Goal: Task Accomplishment & Management: Complete application form

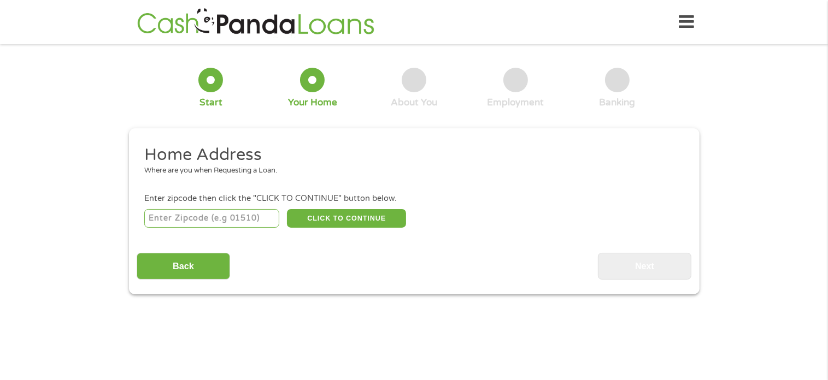
click at [194, 221] on input "number" at bounding box center [211, 218] width 135 height 19
type input "27616"
click at [314, 216] on button "CLICK TO CONTINUE" at bounding box center [346, 218] width 119 height 19
type input "27616"
type input "[GEOGRAPHIC_DATA]"
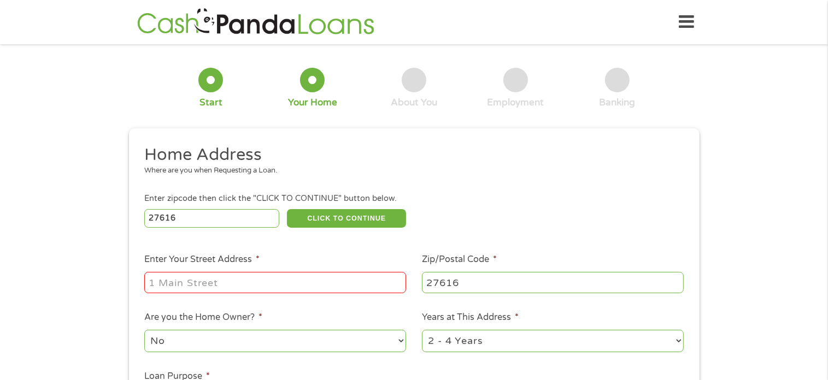
click at [238, 284] on input "Enter Your Street Address *" at bounding box center [275, 282] width 262 height 21
type input "[STREET_ADDRESS]"
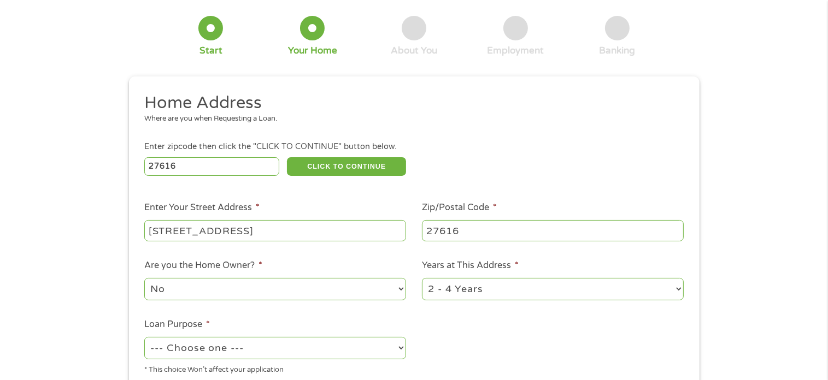
scroll to position [55, 0]
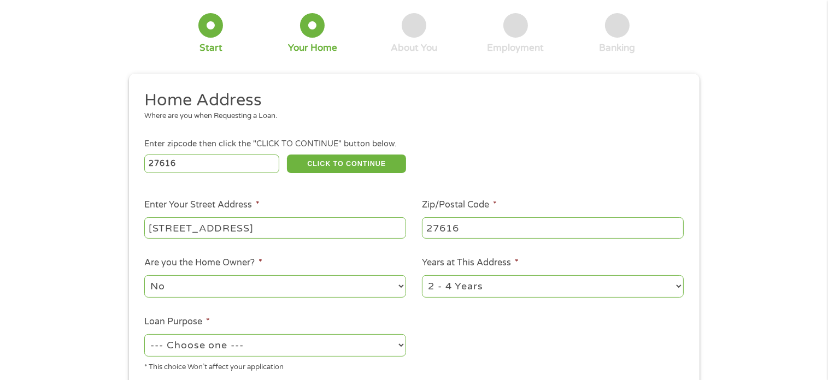
click at [401, 287] on select "No Yes" at bounding box center [275, 287] width 262 height 22
select select "yes"
click at [144, 277] on select "No Yes" at bounding box center [275, 287] width 262 height 22
click at [676, 288] on select "1 Year or less 1 - 2 Years 2 - 4 Years Over 4 Years" at bounding box center [553, 287] width 262 height 22
select select "60months"
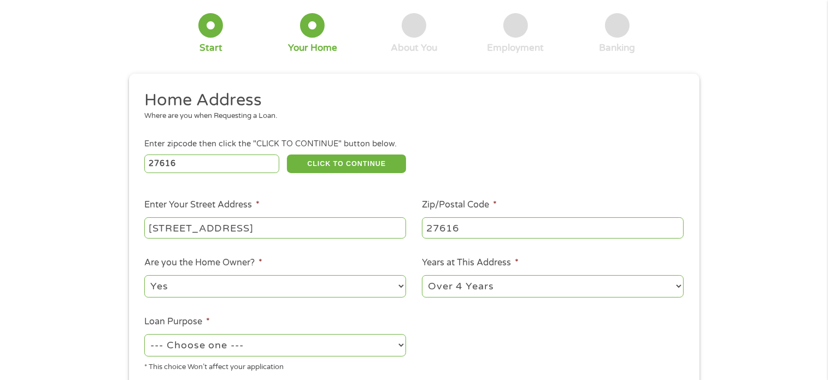
click at [422, 277] on select "1 Year or less 1 - 2 Years 2 - 4 Years Over 4 Years" at bounding box center [553, 287] width 262 height 22
click at [255, 346] on select "--- Choose one --- Pay Bills Debt Consolidation Home Improvement Major Purchase…" at bounding box center [275, 346] width 262 height 22
select select "paybills"
click at [144, 336] on select "--- Choose one --- Pay Bills Debt Consolidation Home Improvement Major Purchase…" at bounding box center [275, 346] width 262 height 22
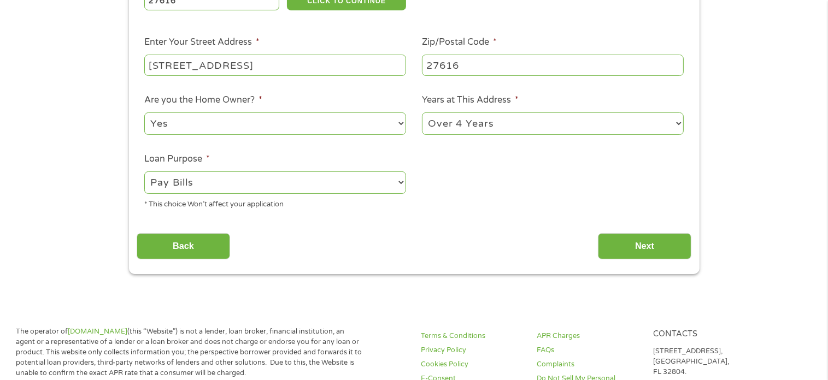
scroll to position [219, 0]
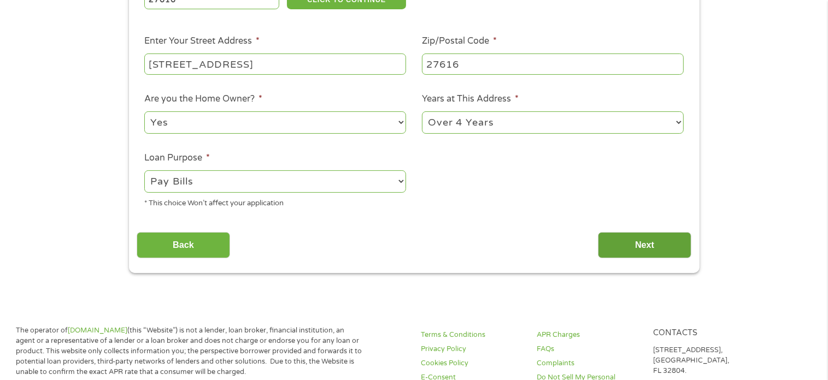
click at [647, 249] on input "Next" at bounding box center [644, 245] width 93 height 27
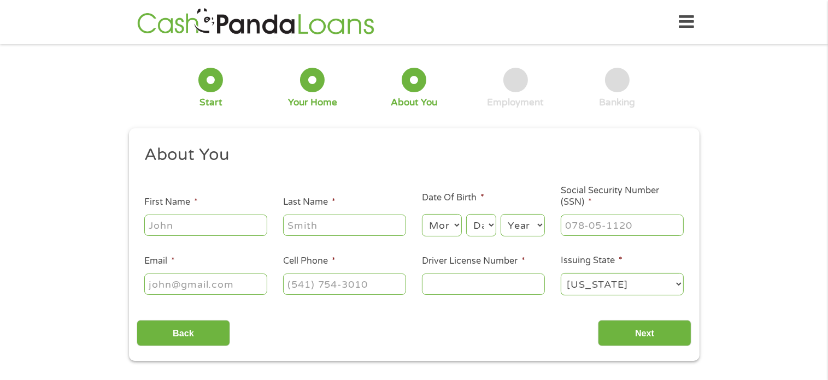
scroll to position [0, 0]
click at [227, 226] on input "First Name *" at bounding box center [205, 225] width 123 height 21
type input "[PERSON_NAME]"
type input "[EMAIL_ADDRESS][DOMAIN_NAME]"
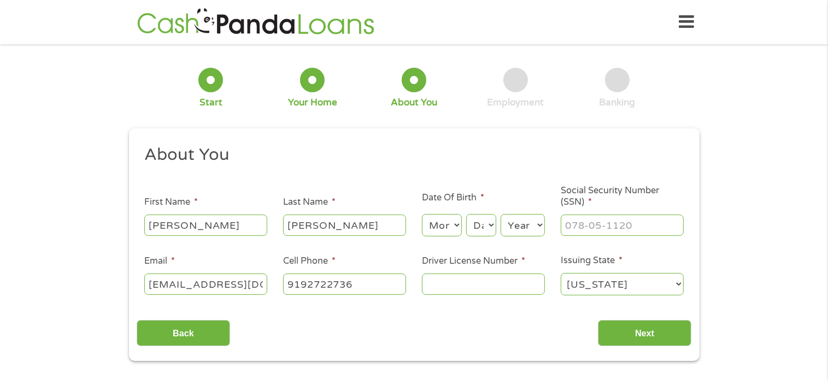
type input "[PHONE_NUMBER]"
click at [443, 229] on select "Month 1 2 3 4 5 6 7 8 9 10 11 12" at bounding box center [442, 225] width 40 height 22
select select "1"
click at [422, 215] on select "Month 1 2 3 4 5 6 7 8 9 10 11 12" at bounding box center [442, 225] width 40 height 22
click at [481, 230] on select "Day 1 2 3 4 5 6 7 8 9 10 11 12 13 14 15 16 17 18 19 20 21 22 23 24 25 26 27 28 …" at bounding box center [481, 225] width 30 height 22
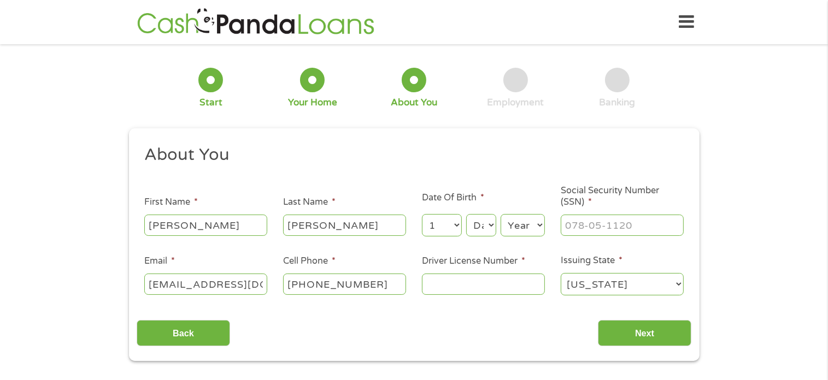
select select "21"
click at [466, 215] on select "Day 1 2 3 4 5 6 7 8 9 10 11 12 13 14 15 16 17 18 19 20 21 22 23 24 25 26 27 28 …" at bounding box center [481, 225] width 30 height 22
click at [522, 224] on select "Year [DATE] 2006 2005 2004 2003 2002 2001 2000 1999 1998 1997 1996 1995 1994 19…" at bounding box center [523, 225] width 44 height 22
select select "1958"
click at [501, 215] on select "Year [DATE] 2006 2005 2004 2003 2002 2001 2000 1999 1998 1997 1996 1995 1994 19…" at bounding box center [523, 225] width 44 height 22
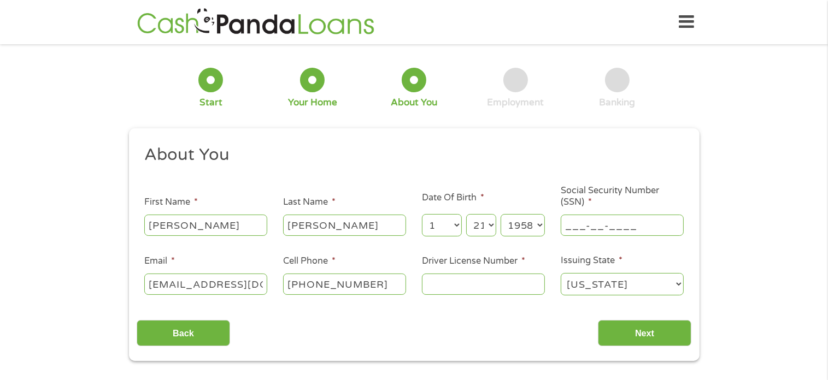
click at [649, 233] on input "___-__-____" at bounding box center [622, 225] width 123 height 21
type input "244-13-7501"
click at [465, 279] on input "Driver License Number *" at bounding box center [483, 284] width 123 height 21
type input "4607760"
click at [622, 331] on input "Next" at bounding box center [644, 333] width 93 height 27
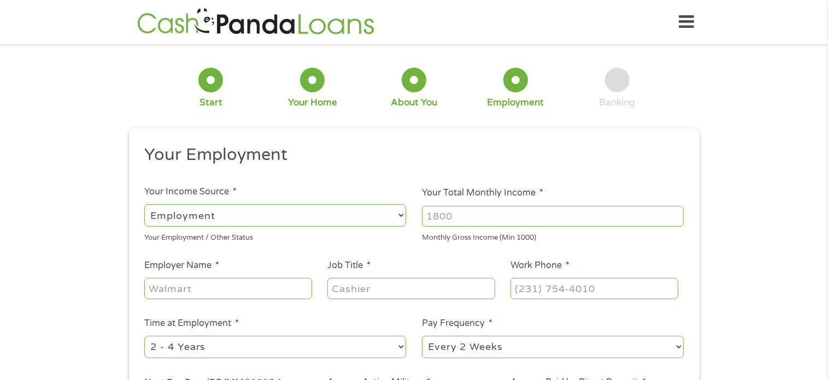
scroll to position [4, 4]
click at [466, 212] on input "Your Total Monthly Income *" at bounding box center [553, 216] width 262 height 21
type input "6250"
click at [268, 295] on input "Employer Name *" at bounding box center [227, 288] width 167 height 21
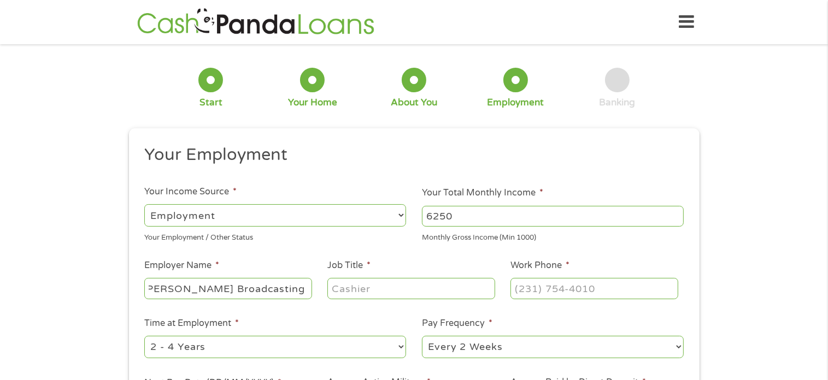
type input "[PERSON_NAME] Broadcasting Group Inc"
click at [397, 290] on input "Job Title *" at bounding box center [410, 288] width 167 height 21
type input "Owner"
click at [591, 285] on input "(___) ___-____" at bounding box center [594, 288] width 167 height 21
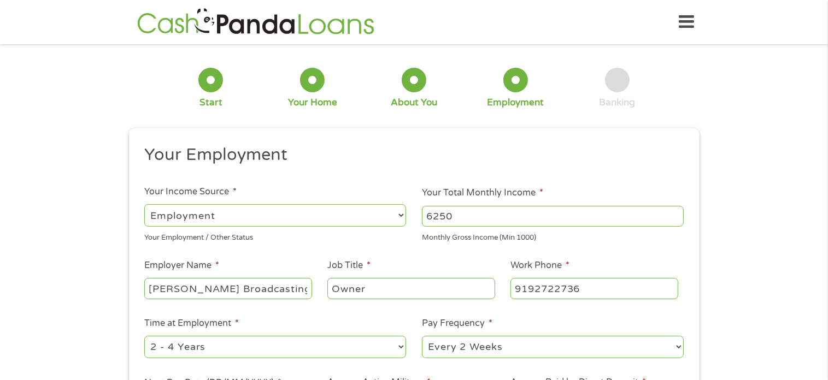
type input "[PHONE_NUMBER]"
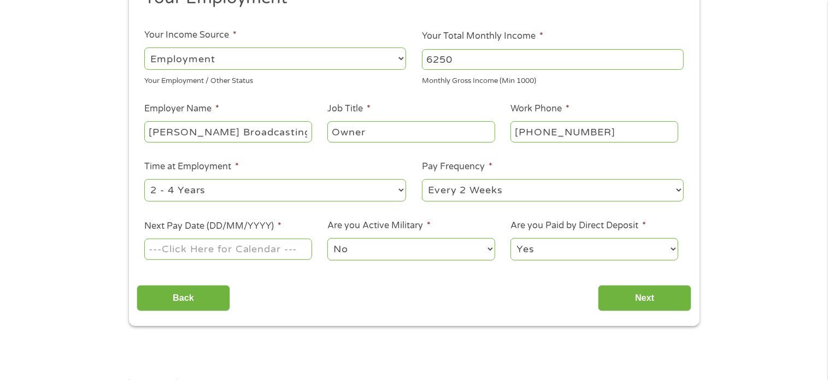
scroll to position [164, 0]
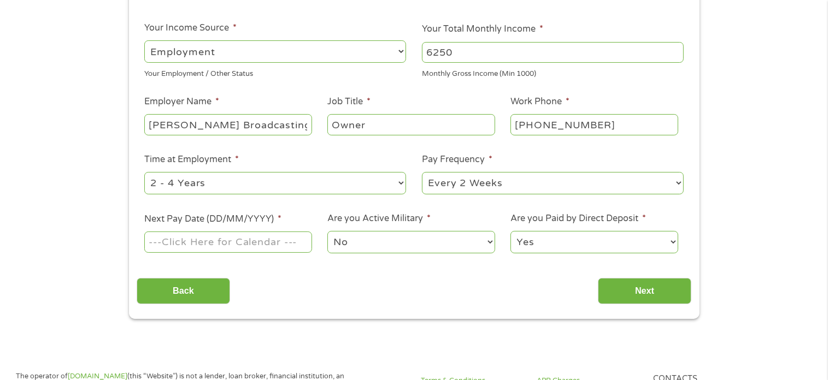
click at [402, 181] on select "--- Choose one --- 1 Year or less 1 - 2 Years 2 - 4 Years Over 4 Years" at bounding box center [275, 183] width 262 height 22
select select "60months"
click at [144, 173] on select "--- Choose one --- 1 Year or less 1 - 2 Years 2 - 4 Years Over 4 Years" at bounding box center [275, 183] width 262 height 22
click at [678, 185] on select "--- Choose one --- Every 2 Weeks Every Week Monthly Semi-Monthly" at bounding box center [553, 183] width 262 height 22
select select "monthly"
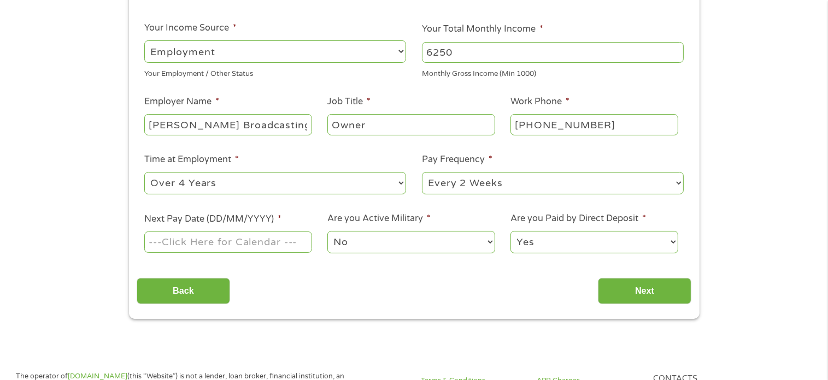
click at [422, 173] on select "--- Choose one --- Every 2 Weeks Every Week Monthly Semi-Monthly" at bounding box center [553, 183] width 262 height 22
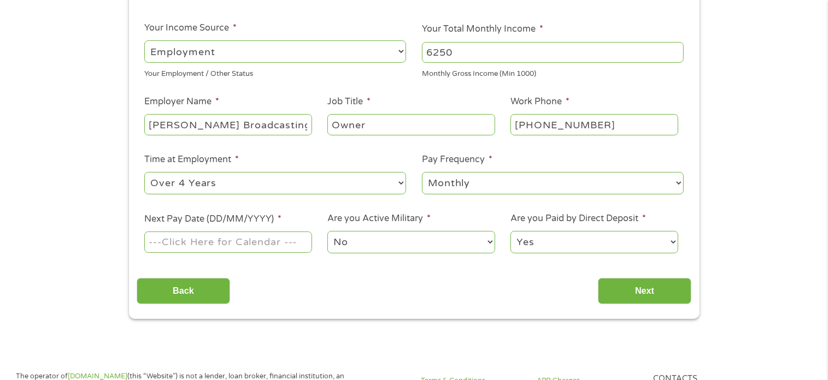
click at [229, 244] on input "Next Pay Date (DD/MM/YYYY) *" at bounding box center [227, 242] width 167 height 21
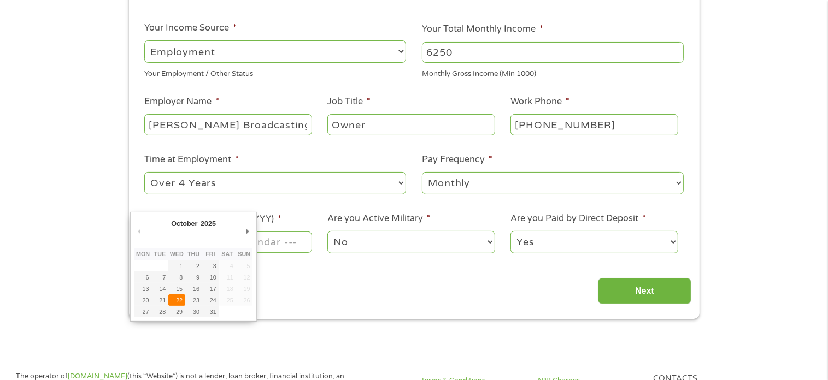
type input "[DATE]"
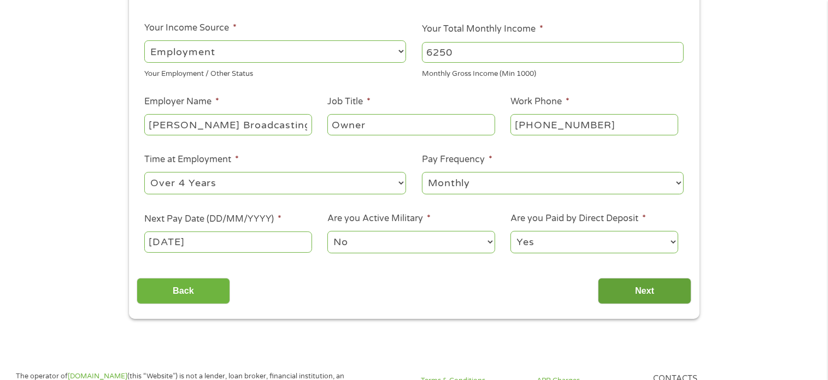
click at [625, 285] on input "Next" at bounding box center [644, 291] width 93 height 27
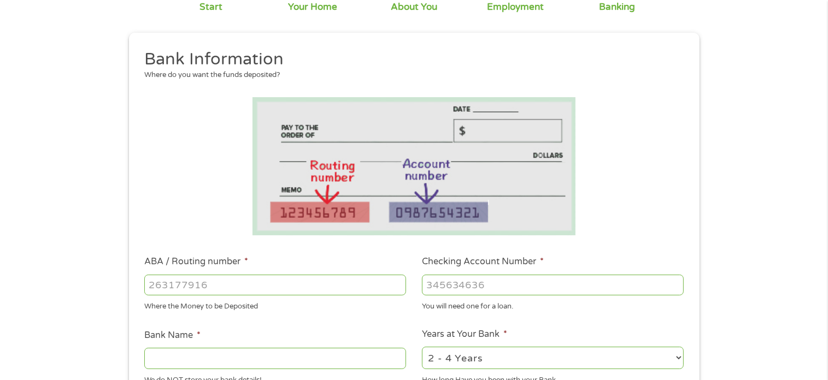
scroll to position [109, 0]
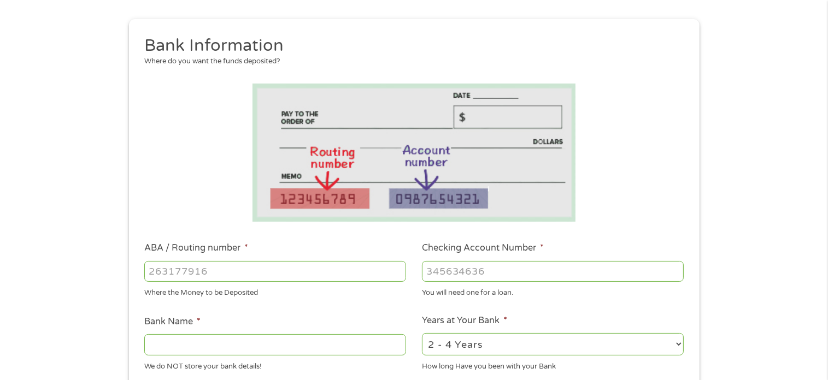
click at [224, 274] on input "ABA / Routing number *" at bounding box center [275, 271] width 262 height 21
type input "053100452"
type input "MECHANICS FARMERS BANK"
type input "053100452"
click at [530, 272] on input "Checking Account Number *" at bounding box center [553, 271] width 262 height 21
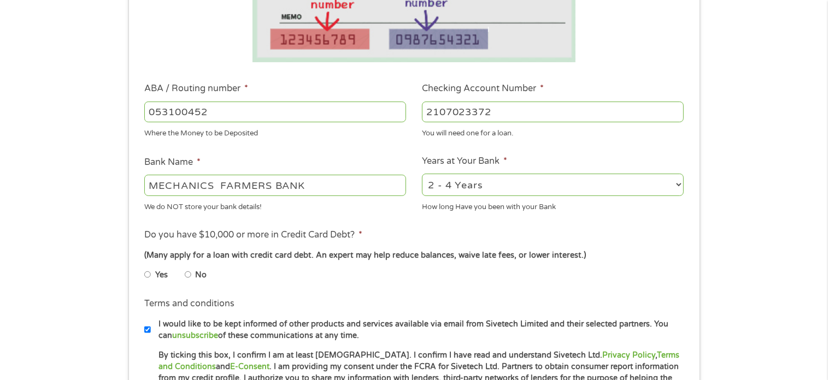
scroll to position [273, 0]
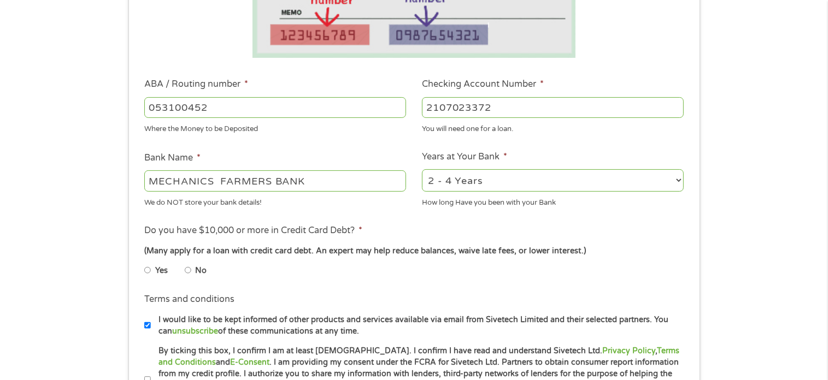
type input "2107023372"
click at [188, 271] on input "No" at bounding box center [188, 270] width 7 height 17
radio input "true"
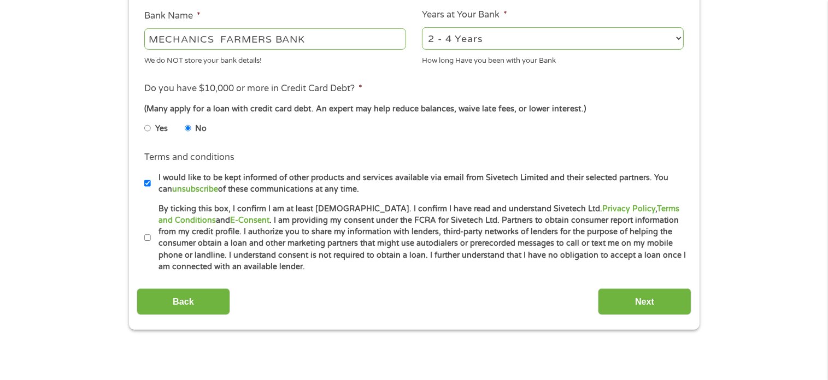
scroll to position [437, 0]
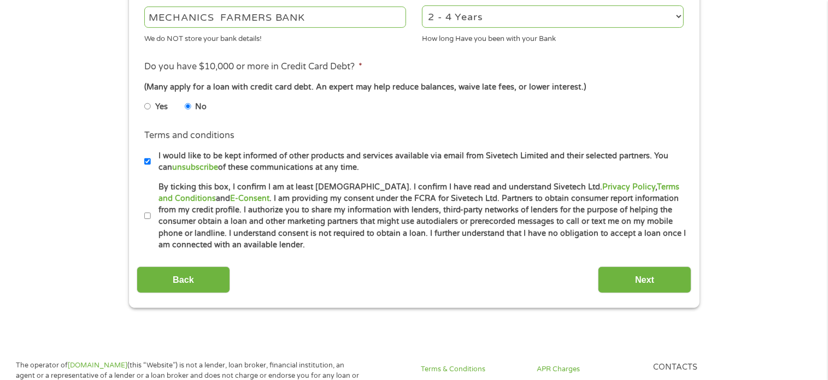
click at [147, 216] on input "By ticking this box, I confirm I am at least [DEMOGRAPHIC_DATA]. I confirm I ha…" at bounding box center [147, 216] width 7 height 17
checkbox input "true"
click at [622, 276] on input "Next" at bounding box center [644, 280] width 93 height 27
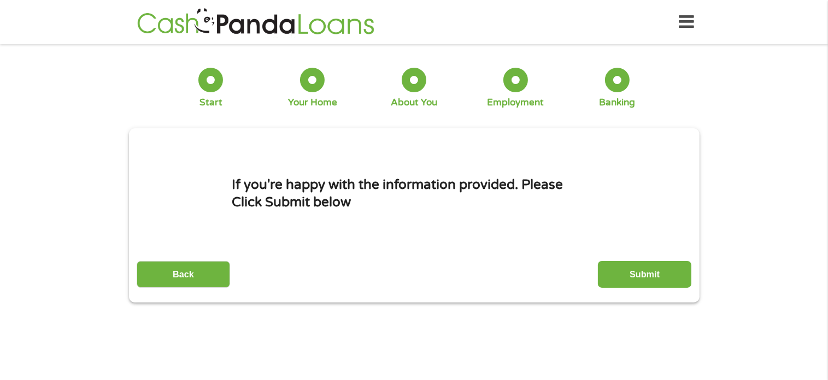
scroll to position [0, 0]
drag, startPoint x: 627, startPoint y: 275, endPoint x: 628, endPoint y: 282, distance: 6.6
click at [628, 282] on input "Submit" at bounding box center [644, 274] width 93 height 27
